Goal: Check status: Check status

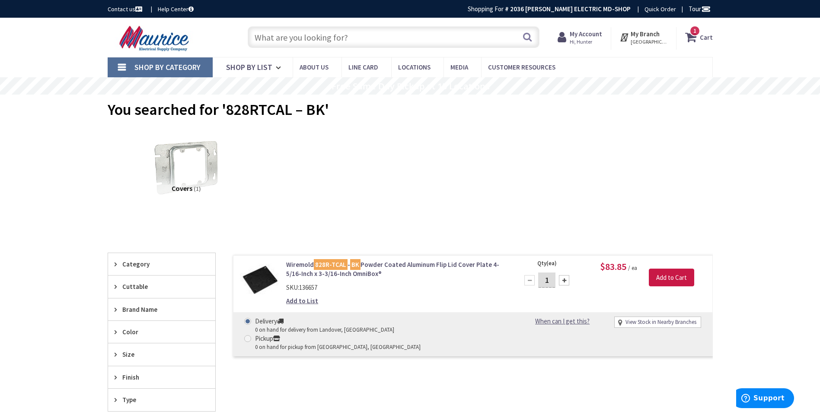
click at [566, 32] on icon at bounding box center [564, 37] width 12 height 16
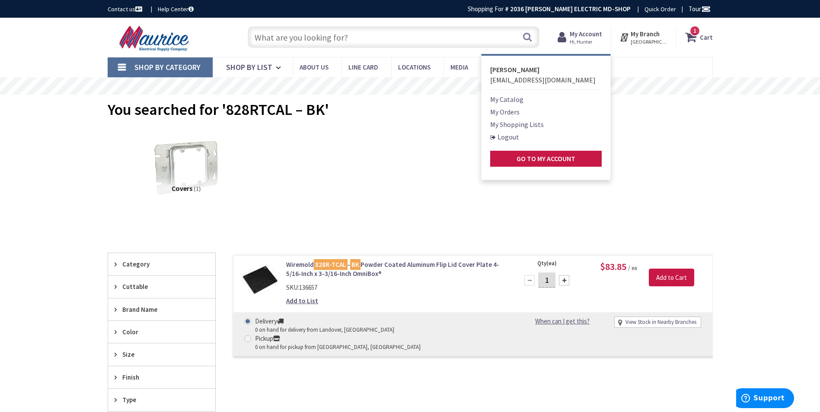
click at [509, 105] on ul "My Catalog My Orders My Shopping Lists Logout Go to My Account" at bounding box center [546, 130] width 112 height 73
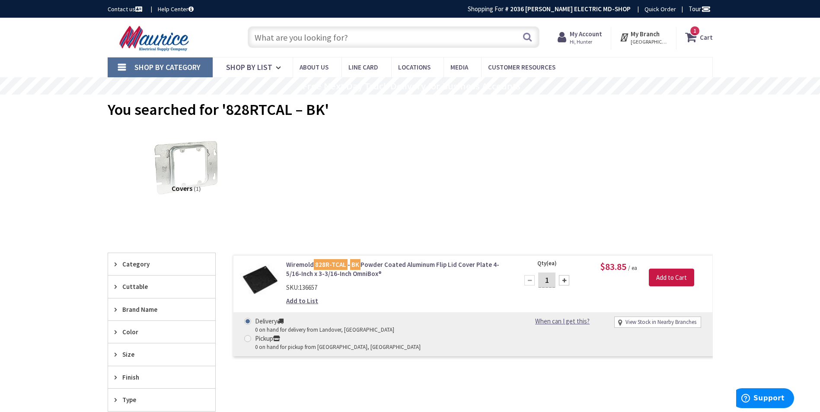
click at [570, 41] on icon at bounding box center [564, 37] width 12 height 16
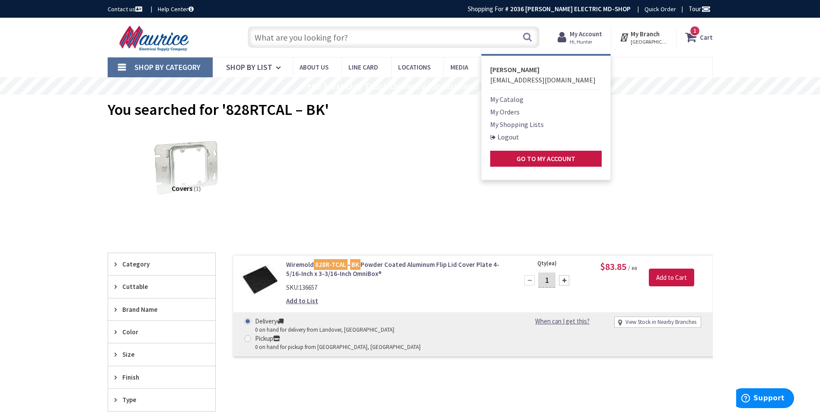
click at [508, 113] on link "My Orders" at bounding box center [504, 112] width 29 height 10
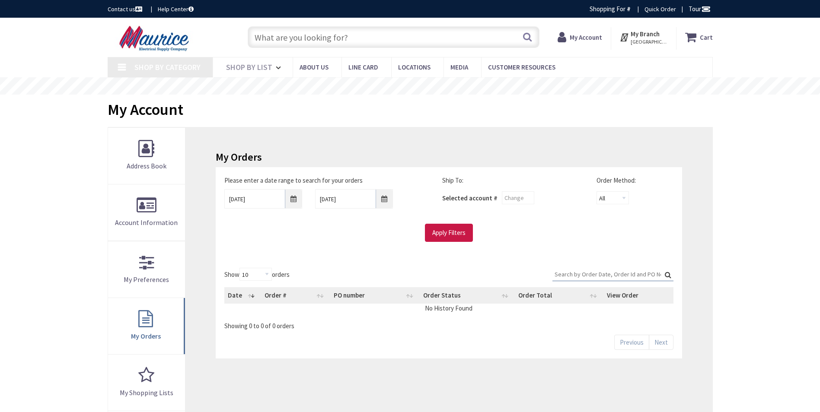
type input "[GEOGRAPHIC_DATA], [GEOGRAPHIC_DATA]"
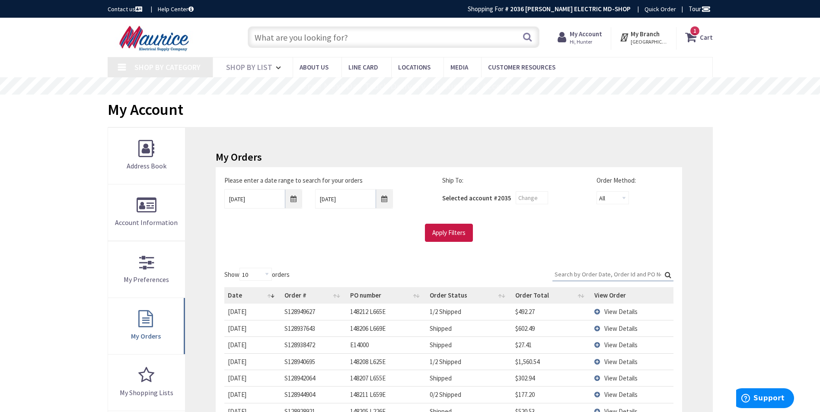
scroll to position [43, 0]
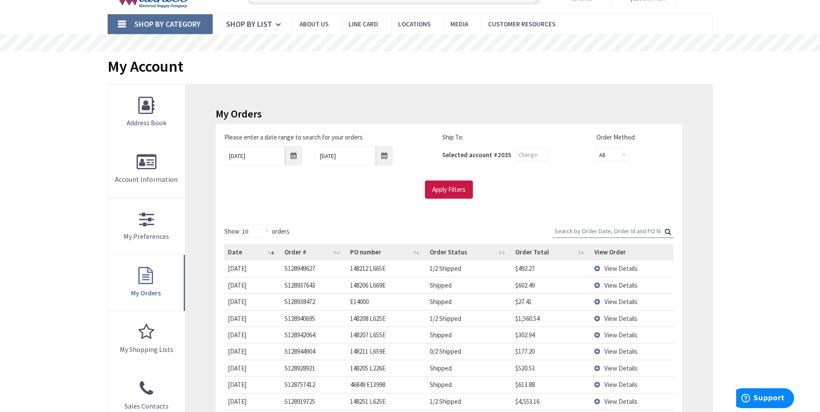
click at [604, 350] on td "View Details" at bounding box center [632, 351] width 83 height 16
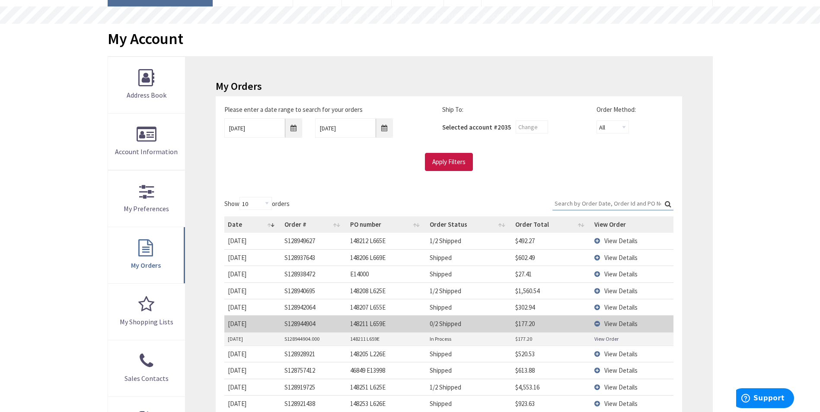
scroll to position [86, 0]
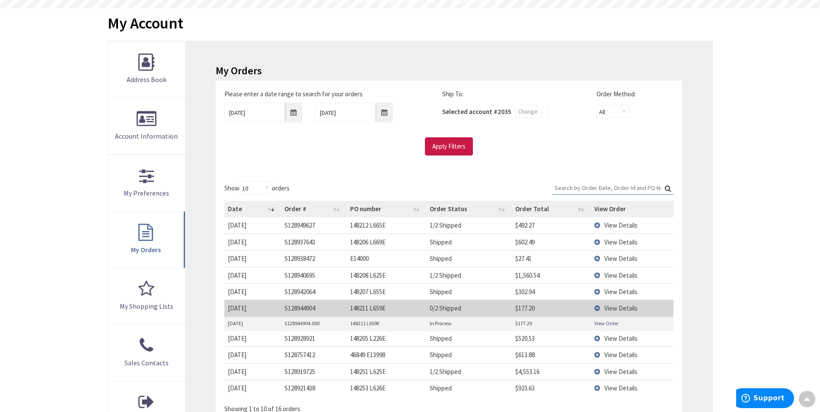
click at [608, 325] on link "View Order" at bounding box center [607, 323] width 24 height 7
click at [614, 305] on span "View Details" at bounding box center [620, 308] width 33 height 8
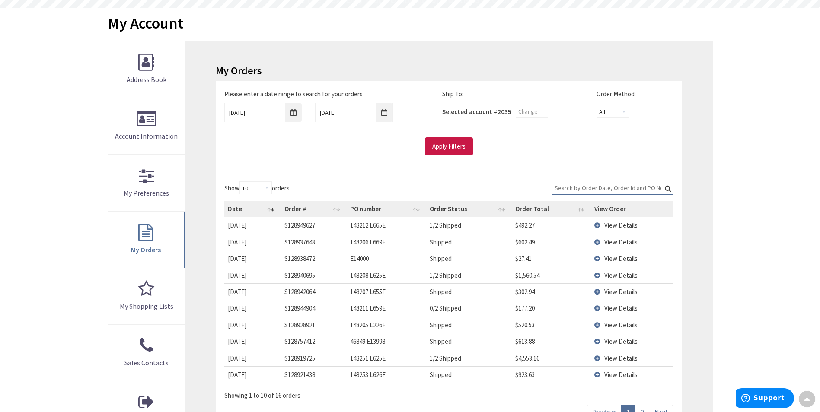
click at [614, 305] on span "View Details" at bounding box center [620, 308] width 33 height 8
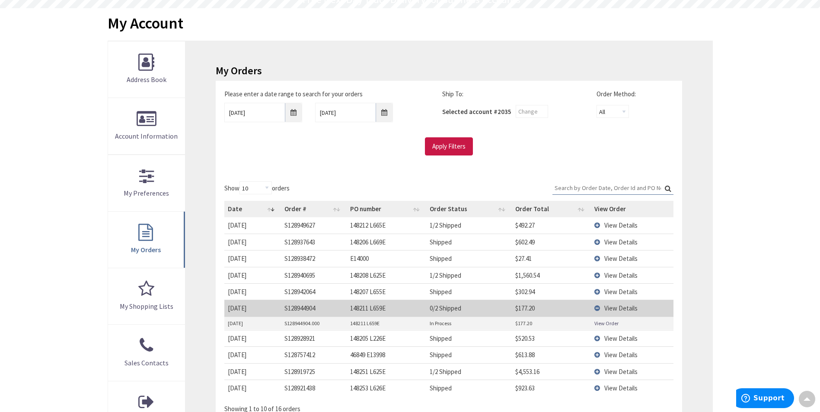
click at [609, 324] on link "View Order" at bounding box center [607, 323] width 24 height 7
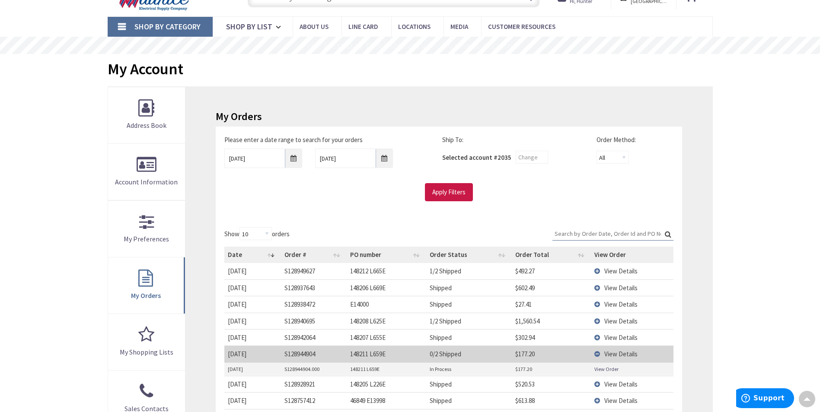
scroll to position [0, 0]
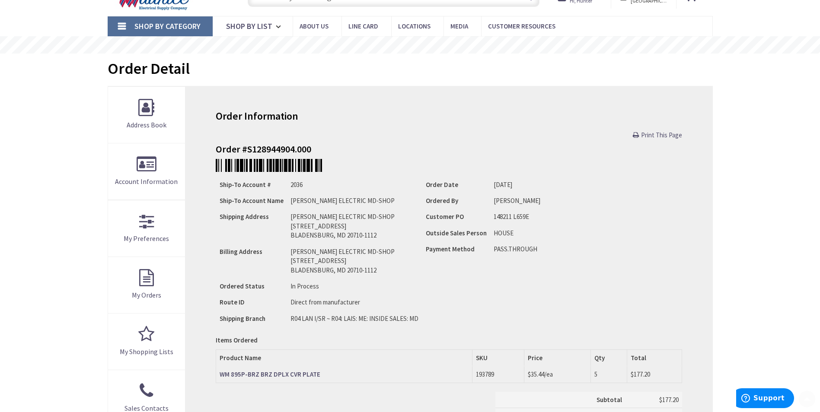
scroll to position [130, 0]
